Goal: Information Seeking & Learning: Learn about a topic

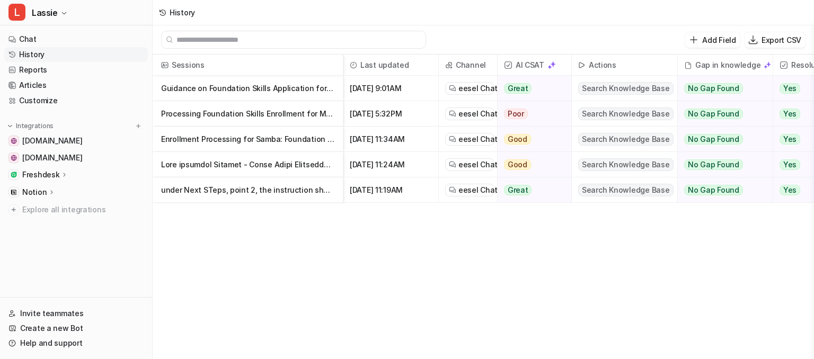
click at [280, 87] on p "Guidance on Foundation Skills Application for Dog with Aggressive Barking" at bounding box center [247, 88] width 173 height 25
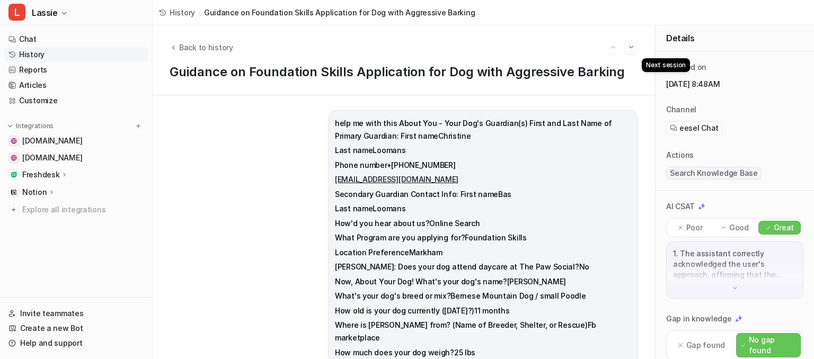
click at [631, 46] on img "Go to next session" at bounding box center [631, 47] width 7 height 10
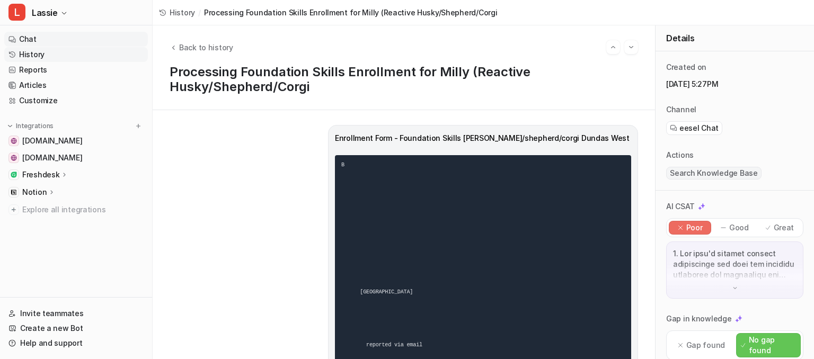
click at [28, 40] on link "Chat" at bounding box center [76, 39] width 144 height 15
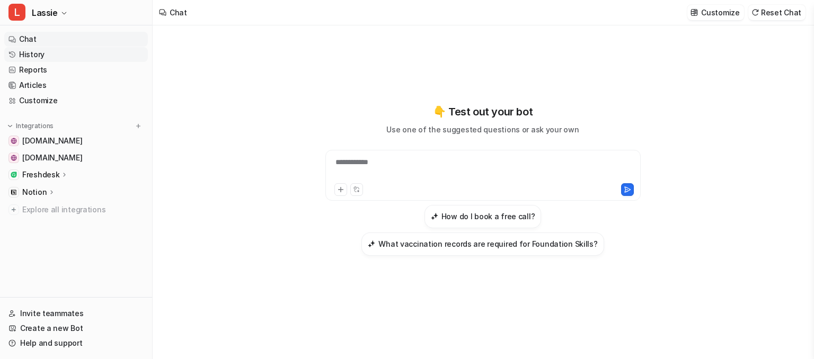
click at [53, 56] on link "History" at bounding box center [76, 54] width 144 height 15
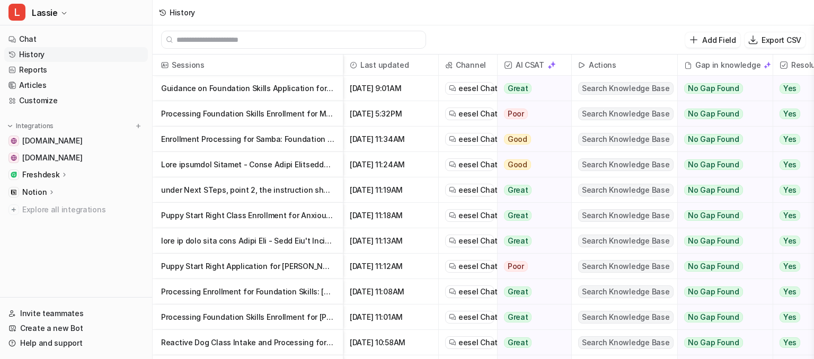
click at [284, 84] on p "Guidance on Foundation Skills Application for Dog with Aggressive Barking" at bounding box center [247, 88] width 173 height 25
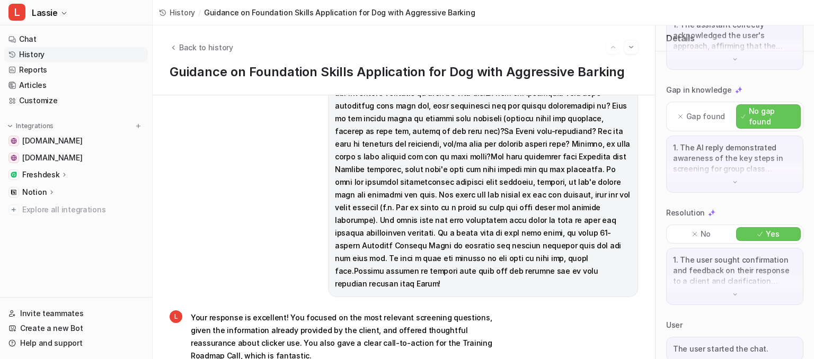
scroll to position [2015, 0]
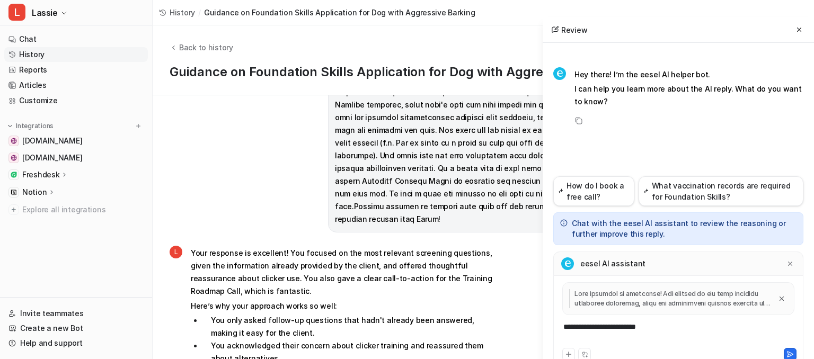
click at [790, 30] on div "Review" at bounding box center [678, 30] width 271 height 26
click at [794, 31] on button at bounding box center [799, 29] width 13 height 13
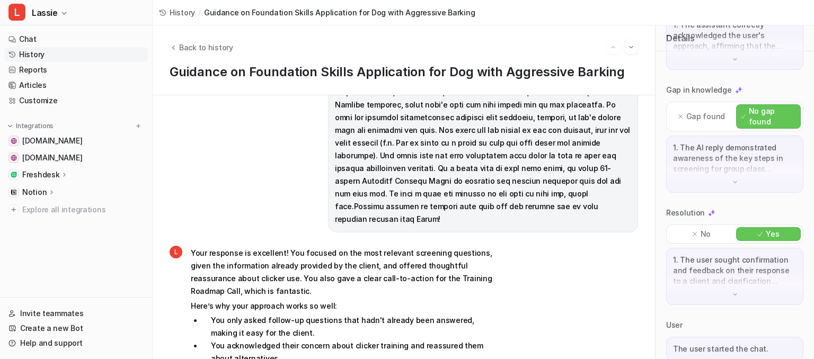
click at [476, 340] on li "You acknowledged their concern about clicker training and reassured them about …" at bounding box center [352, 352] width 298 height 25
click at [52, 40] on link "Chat" at bounding box center [76, 39] width 144 height 15
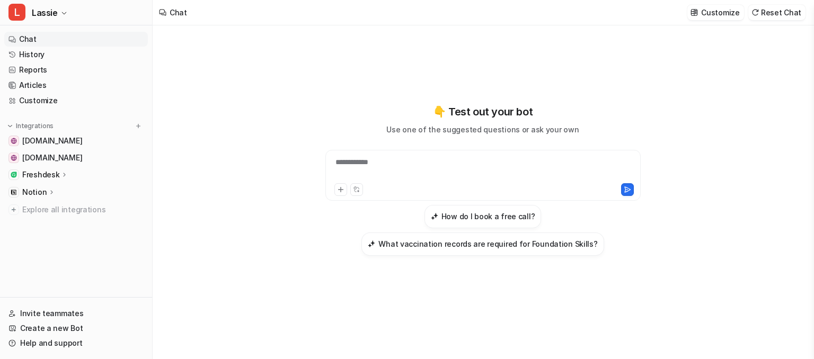
click at [236, 168] on div "**********" at bounding box center [483, 192] width 661 height 334
click at [414, 169] on div "**********" at bounding box center [483, 169] width 310 height 24
paste div "To enrich screen reader interactions, please activate Accessibility in Grammarl…"
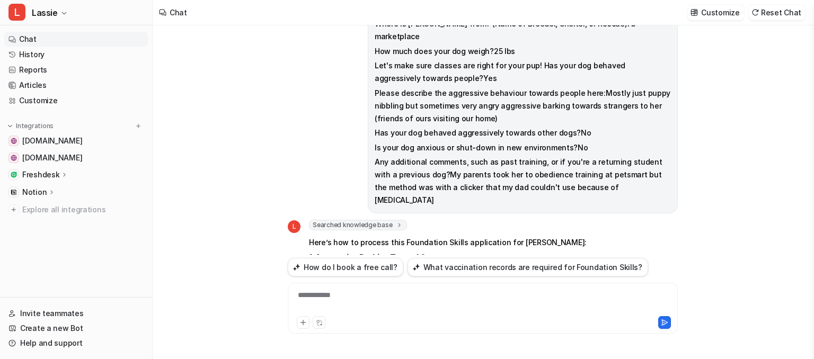
scroll to position [372, 0]
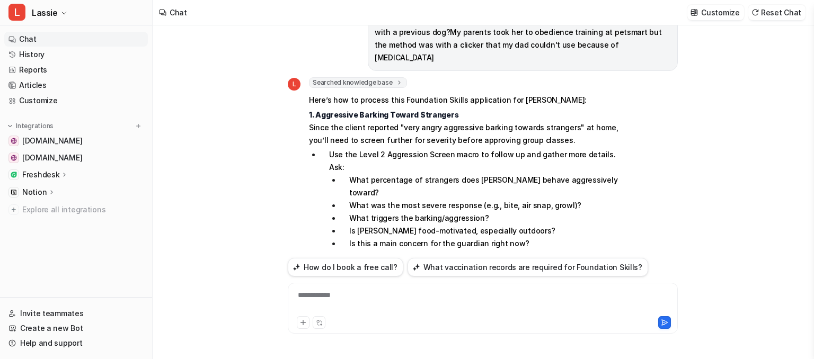
click at [783, 77] on div "About You - Your Dog's Guardian(s) First and Last Name of Primary Guardian: Fir…" at bounding box center [483, 192] width 661 height 334
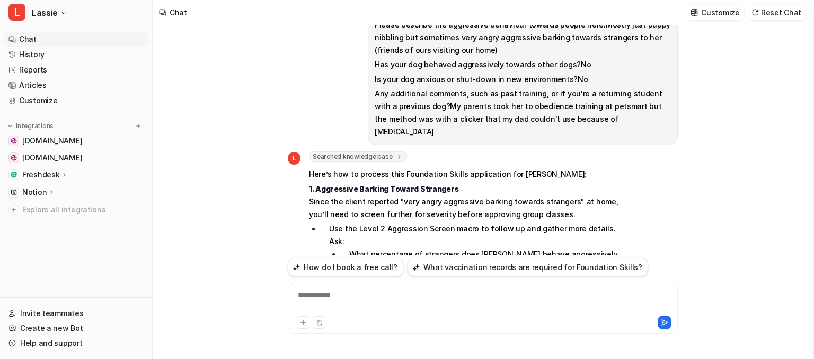
scroll to position [230, 0]
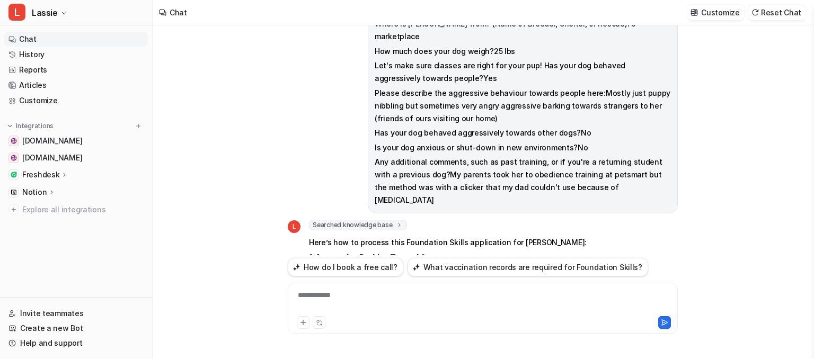
click at [355, 220] on span "Searched knowledge base" at bounding box center [358, 225] width 98 height 11
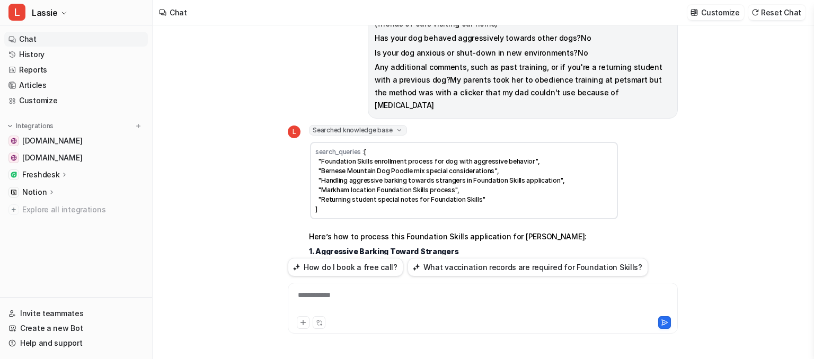
scroll to position [372, 0]
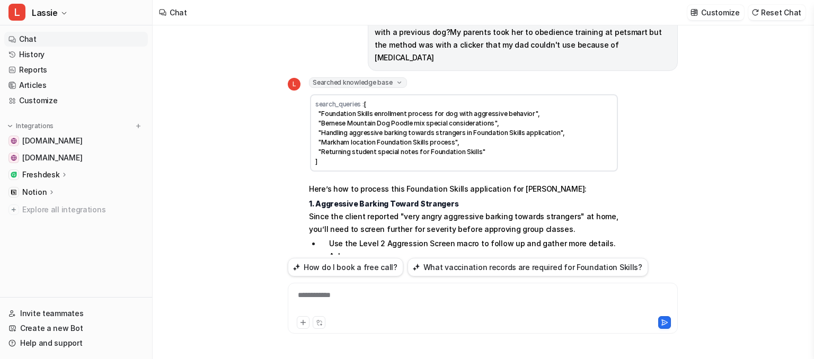
click at [451, 198] on p "1. Aggressive Barking Toward Strangers Since the client reported "very angry ag…" at bounding box center [464, 217] width 310 height 38
click at [212, 173] on div "About You - Your Dog's Guardian(s) First and Last Name of Primary Guardian: Fir…" at bounding box center [483, 192] width 661 height 334
click at [65, 54] on link "History" at bounding box center [76, 54] width 144 height 15
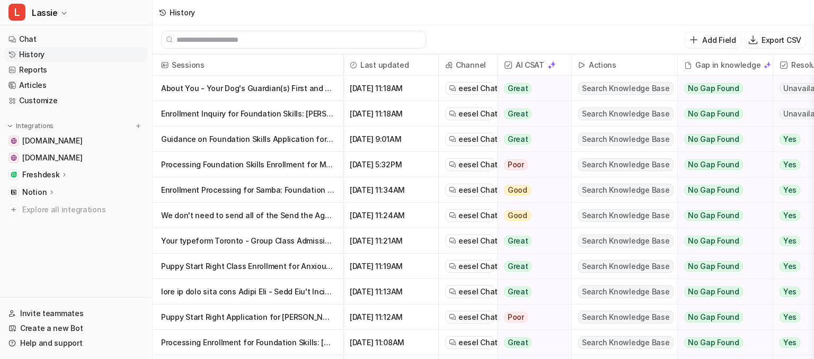
click at [280, 92] on p "About You - Your Dog's Guardian(s) First and Last Name of Primary Guardian: F" at bounding box center [247, 88] width 173 height 25
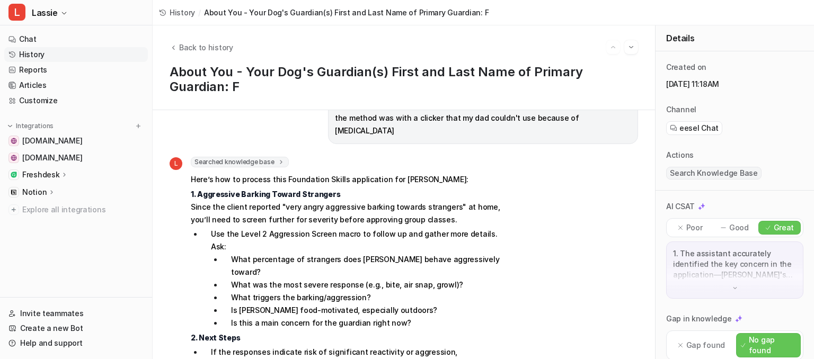
scroll to position [427, 0]
